Goal: Task Accomplishment & Management: Manage account settings

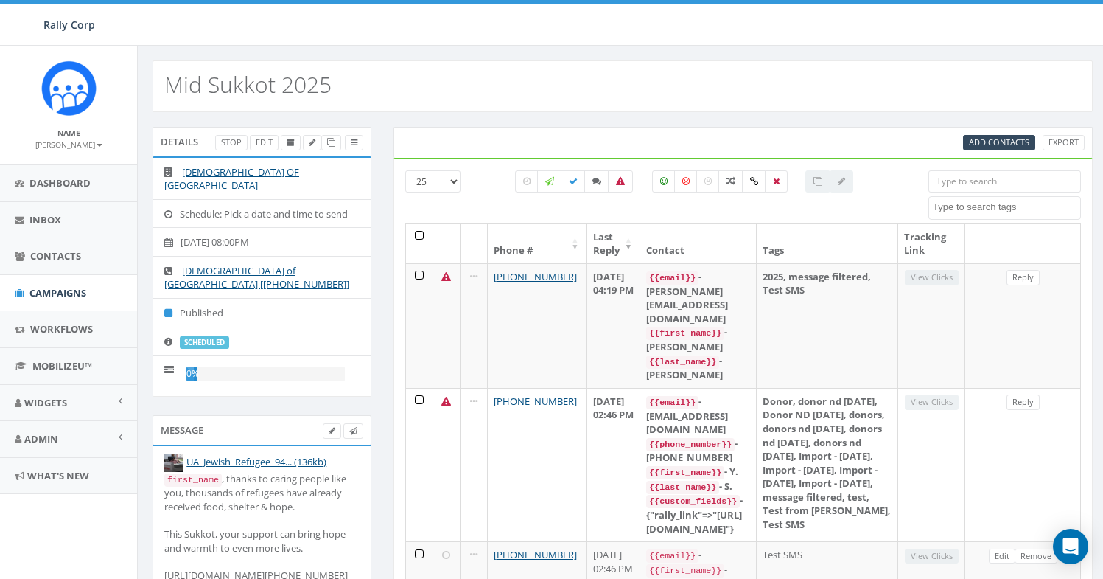
select select
click at [523, 183] on icon at bounding box center [526, 181] width 7 height 9
checkbox input "true"
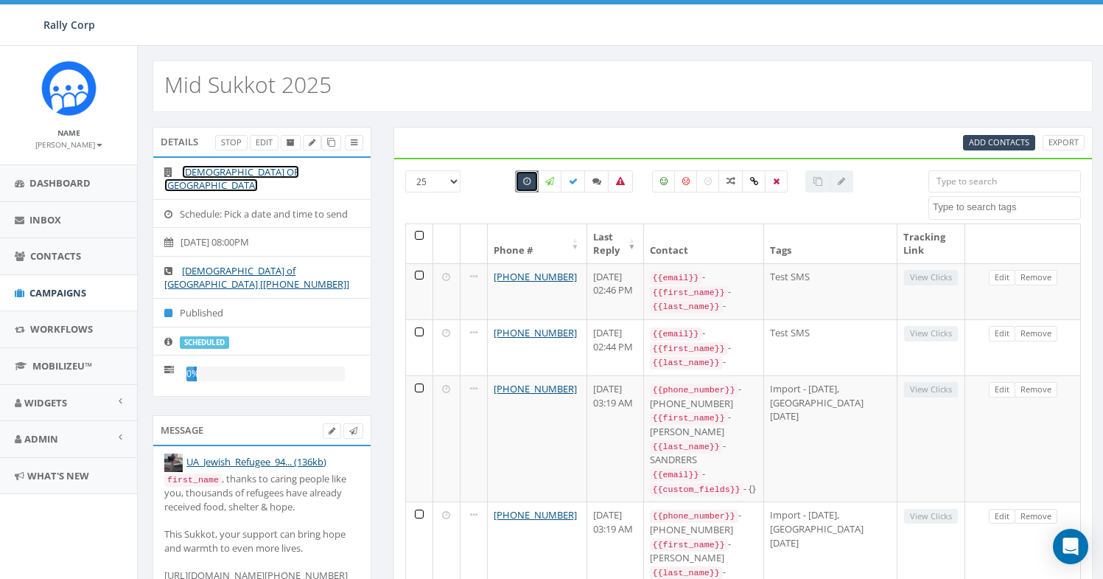
click at [267, 175] on link "[DEMOGRAPHIC_DATA] OF [GEOGRAPHIC_DATA]" at bounding box center [231, 178] width 135 height 27
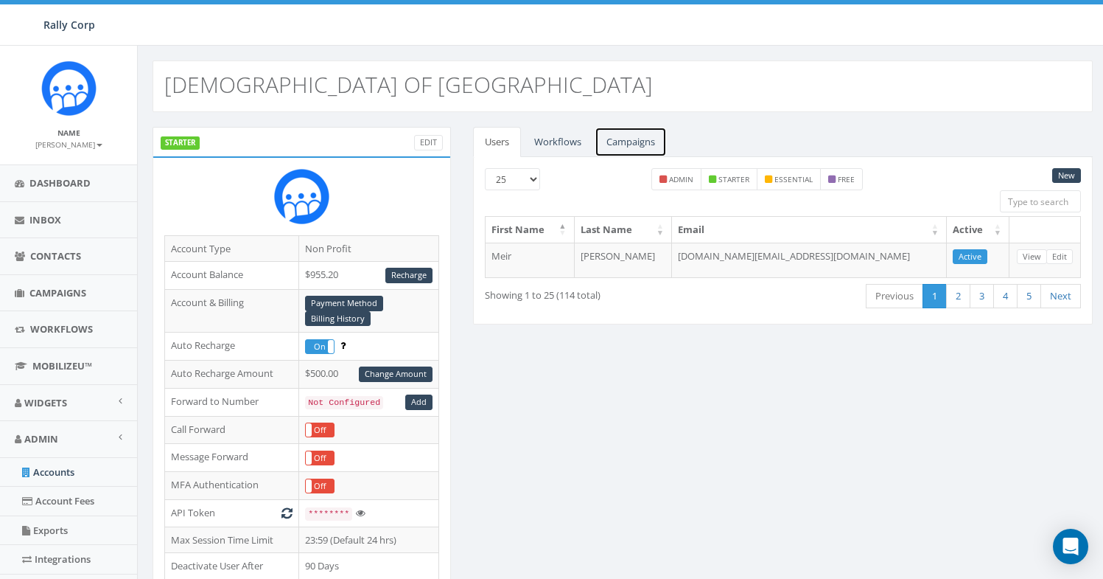
click at [649, 138] on link "Campaigns" at bounding box center [631, 142] width 72 height 30
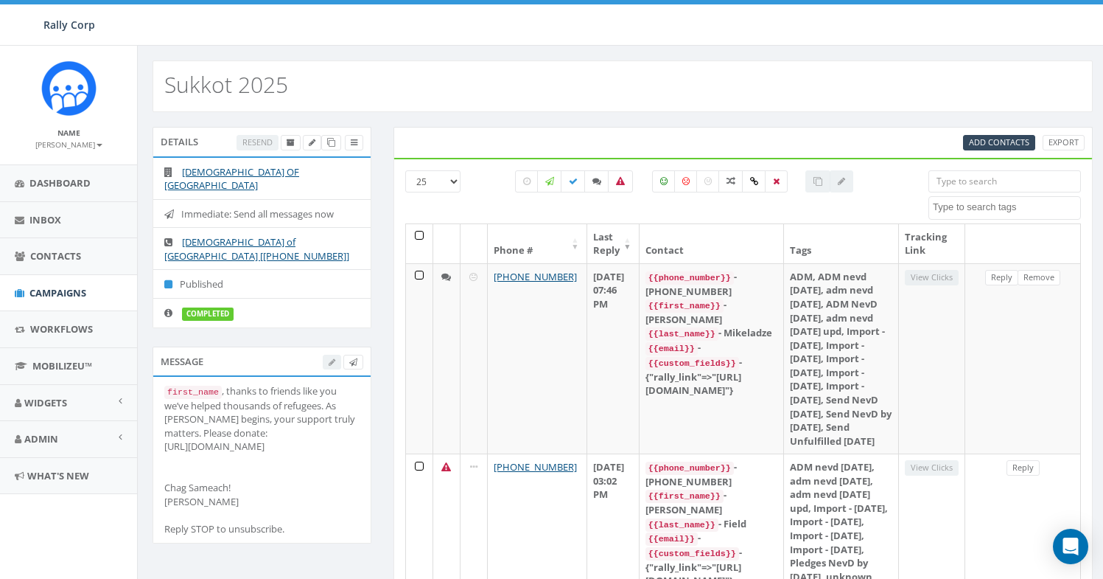
select select
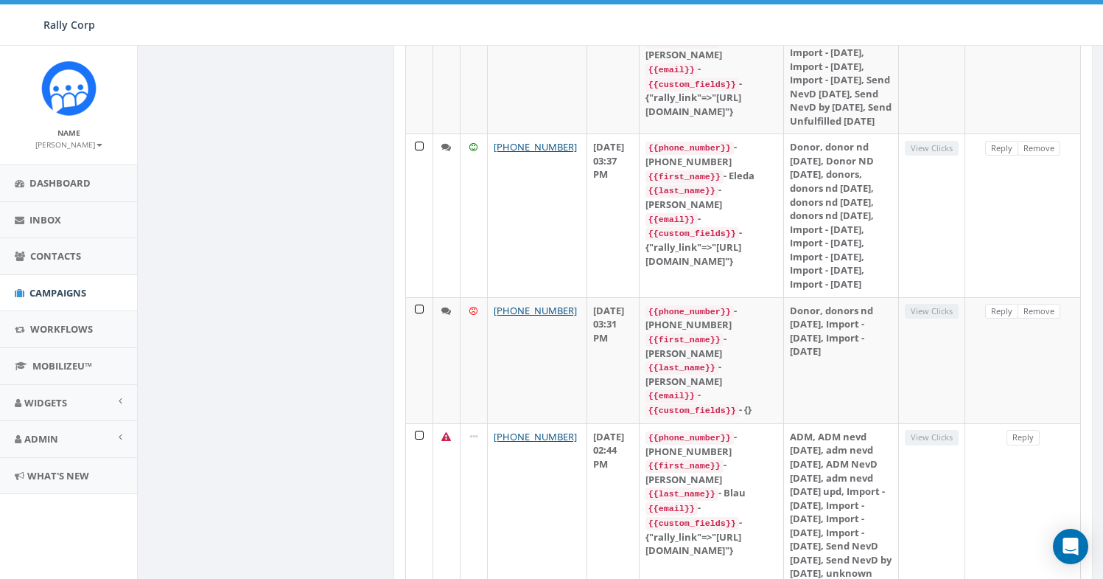
scroll to position [3231, 0]
